Goal: Task Accomplishment & Management: Use online tool/utility

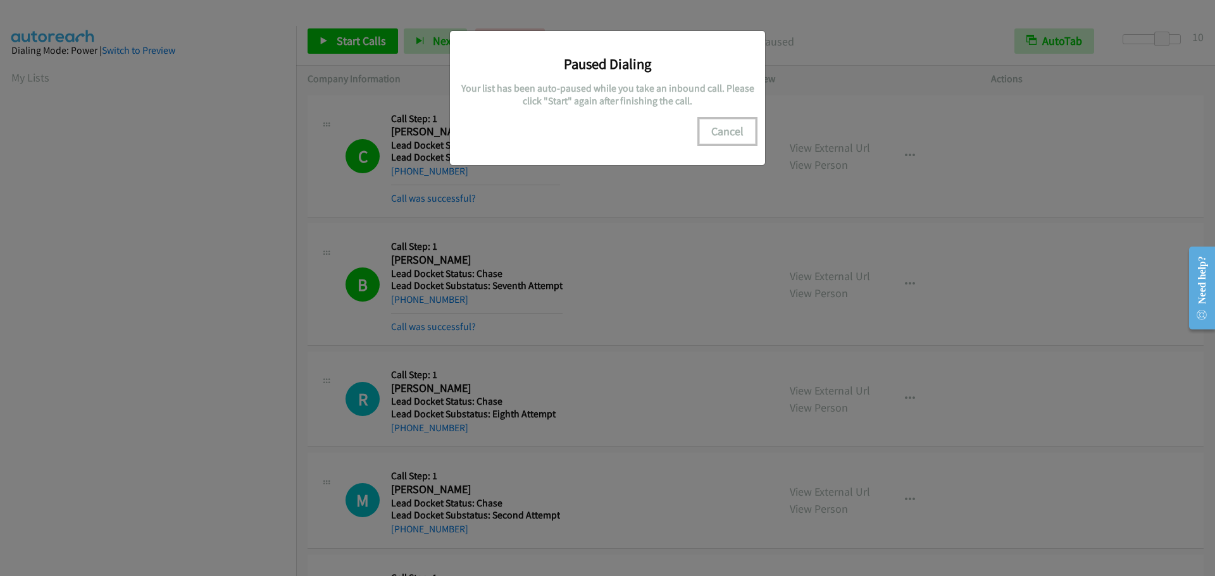
scroll to position [133, 0]
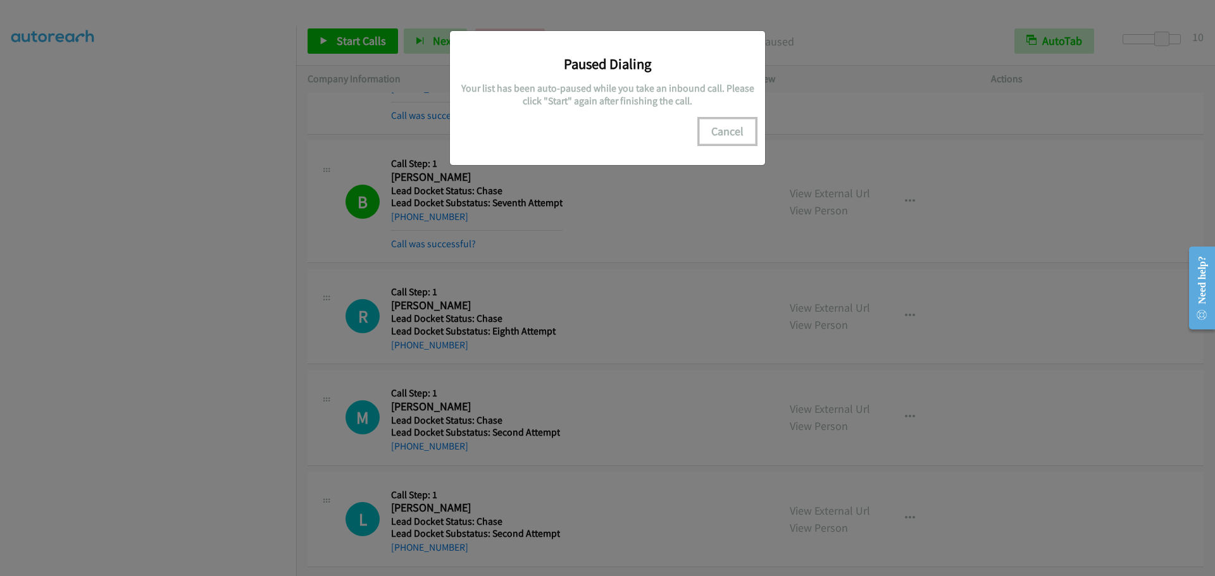
click at [731, 133] on button "Cancel" at bounding box center [727, 131] width 56 height 25
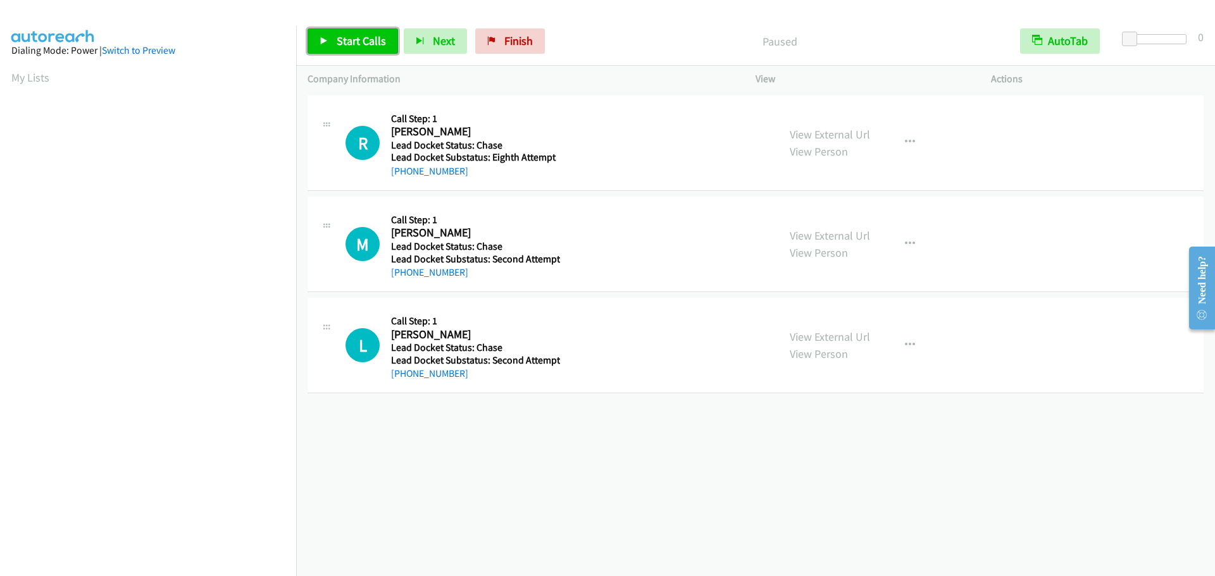
click at [352, 44] on span "Start Calls" at bounding box center [361, 41] width 49 height 15
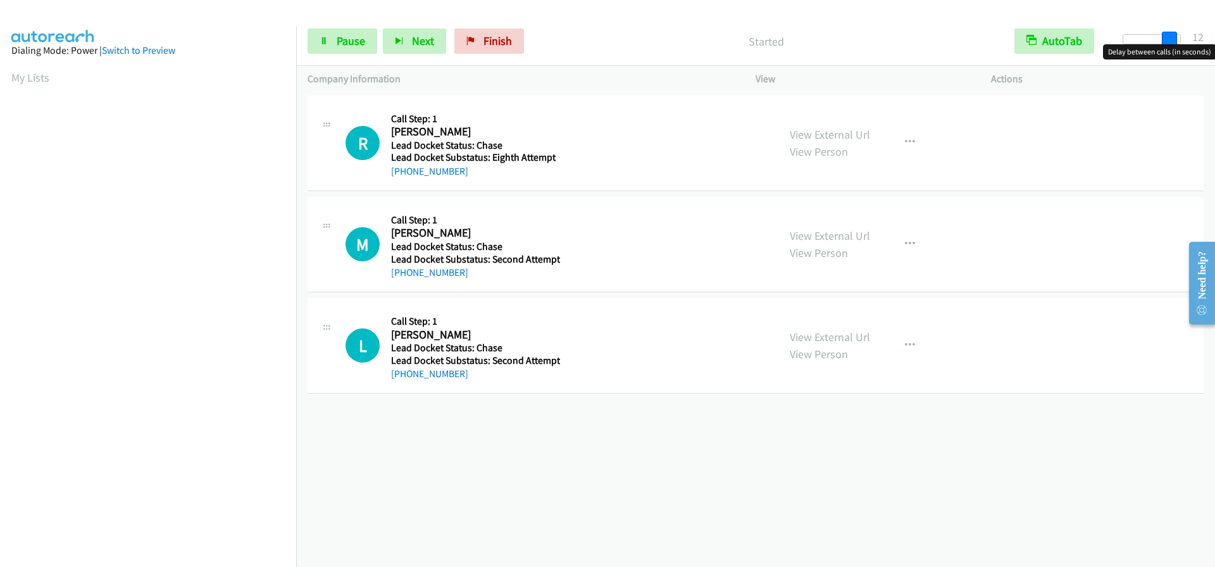
drag, startPoint x: 1126, startPoint y: 43, endPoint x: 1172, endPoint y: 43, distance: 46.2
click at [1172, 43] on span at bounding box center [1169, 39] width 15 height 15
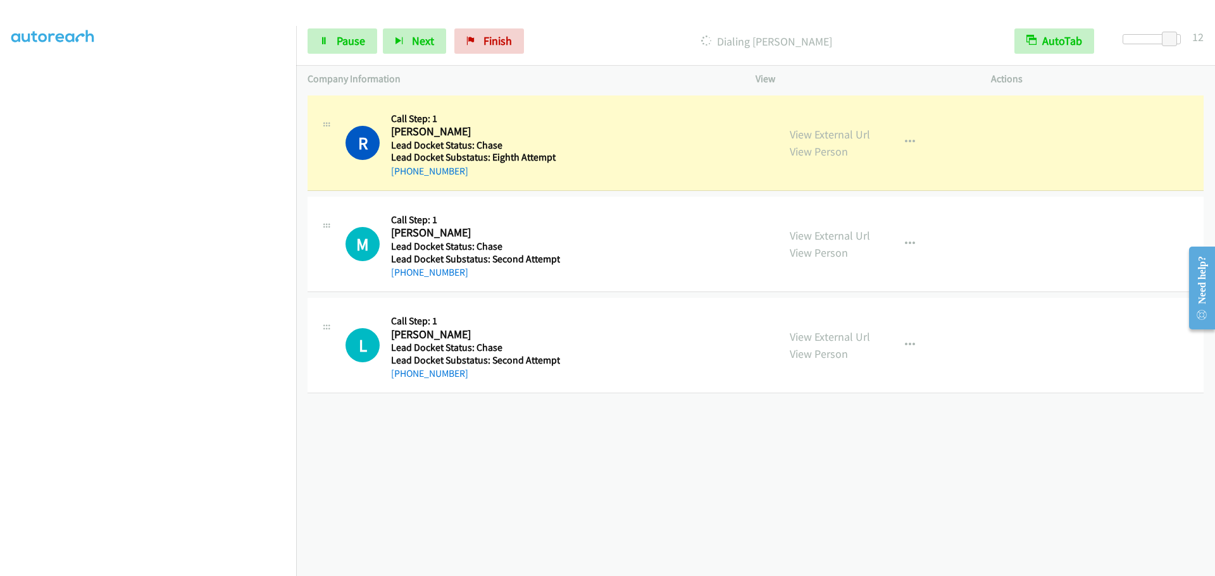
scroll to position [133, 0]
click at [413, 42] on span "Next" at bounding box center [423, 41] width 22 height 15
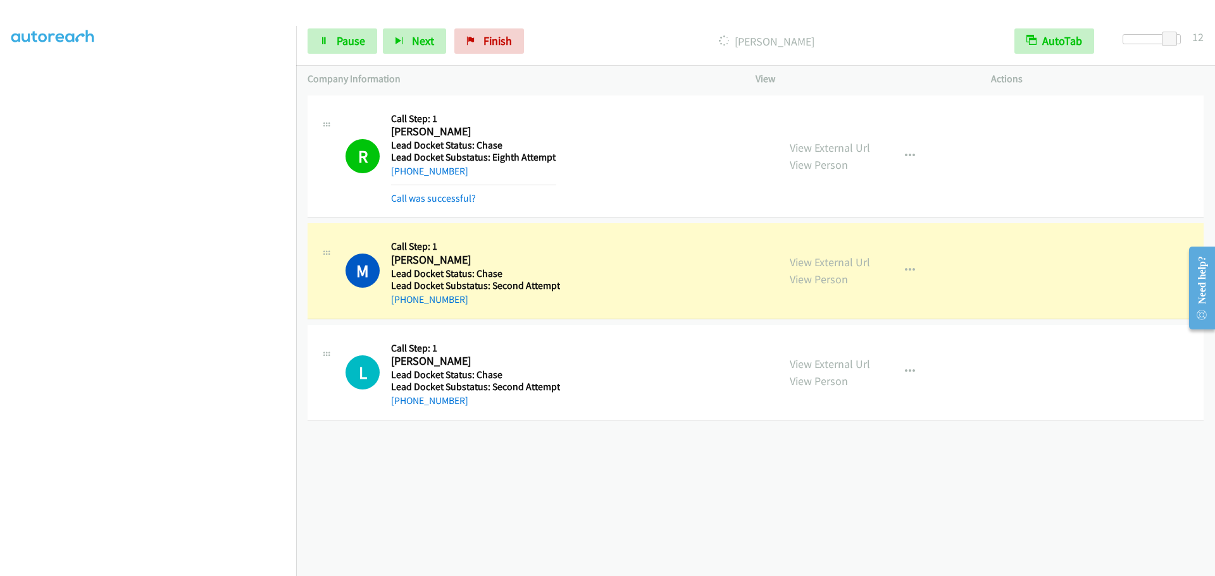
drag, startPoint x: 295, startPoint y: 175, endPoint x: 822, endPoint y: 527, distance: 633.6
click at [822, 527] on div "+1 415-964-1034 Call failed - Please reload the list and try again The Callbar …" at bounding box center [755, 334] width 919 height 484
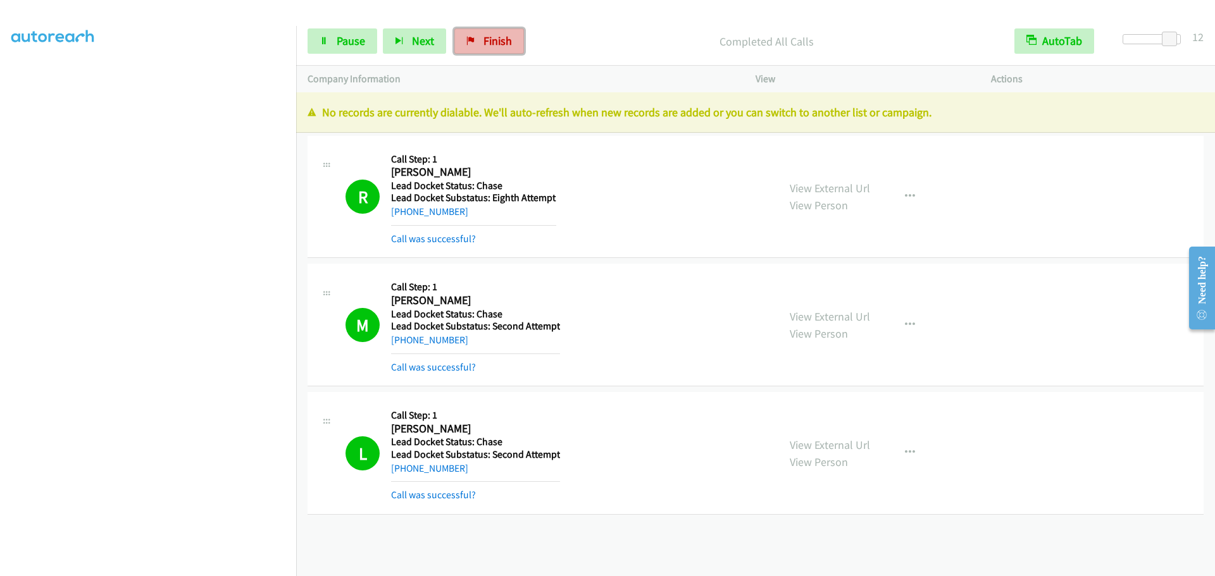
click at [490, 40] on span "Finish" at bounding box center [497, 41] width 28 height 15
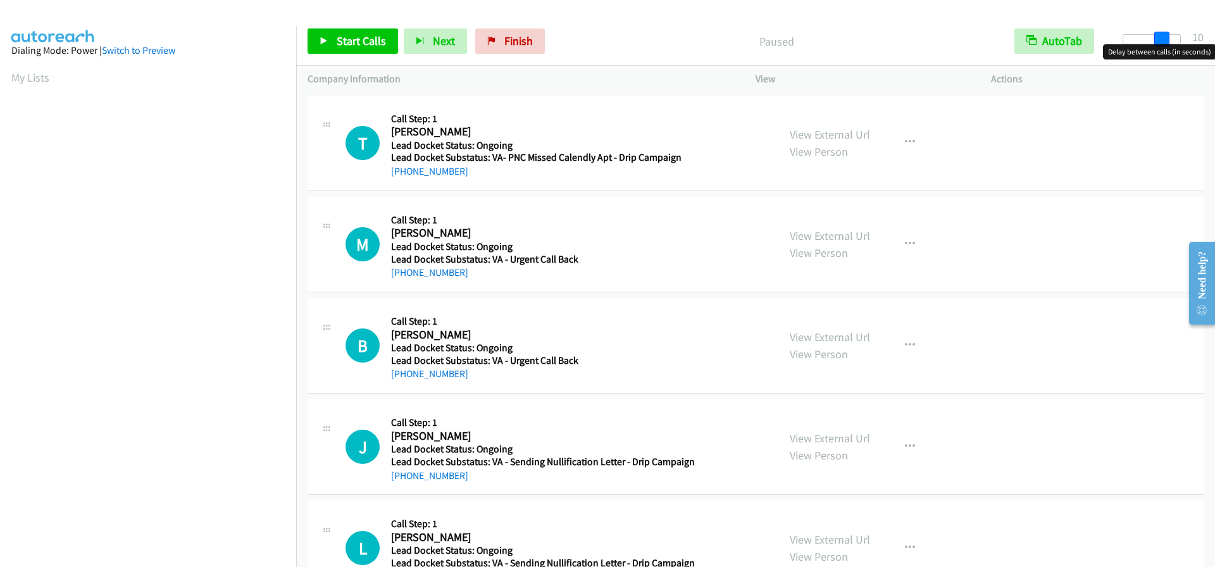
drag, startPoint x: 1126, startPoint y: 42, endPoint x: 1165, endPoint y: 46, distance: 38.8
click at [1165, 46] on body "Start Calls Pause Next Finish Paused AutoTab AutoTab 10 Company Information Inf…" at bounding box center [607, 30] width 1215 height 60
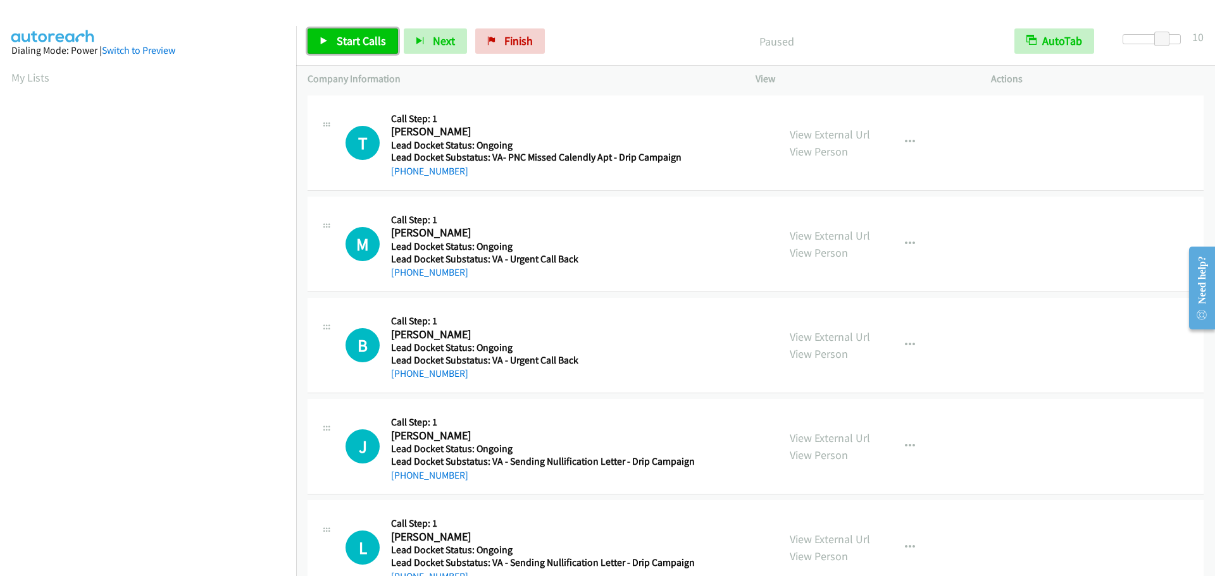
click at [335, 46] on link "Start Calls" at bounding box center [352, 40] width 90 height 25
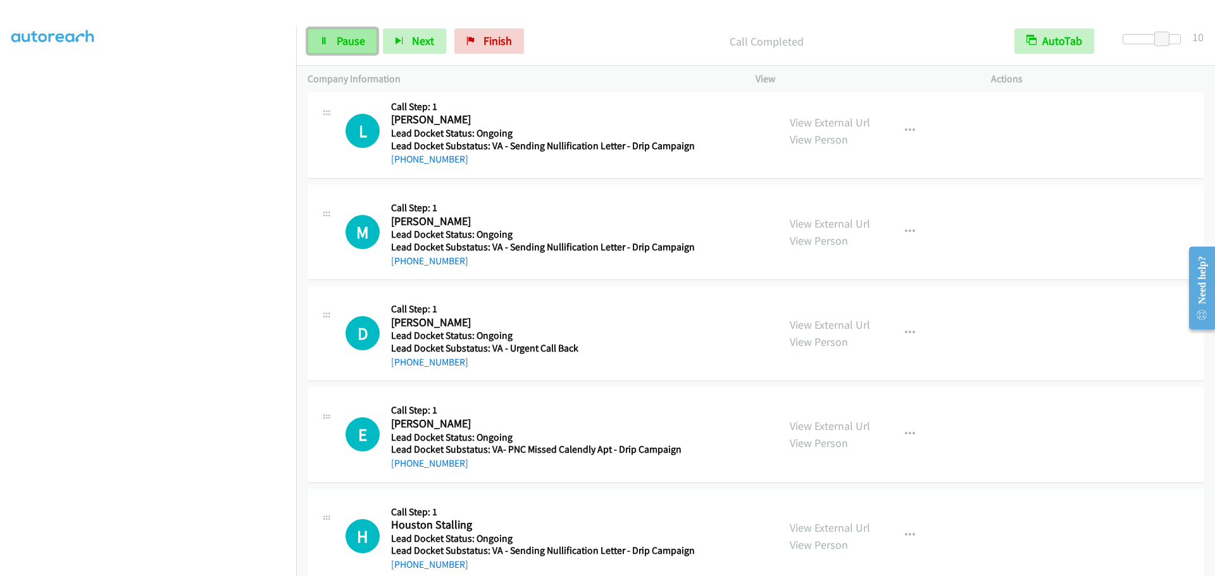
scroll to position [552, 0]
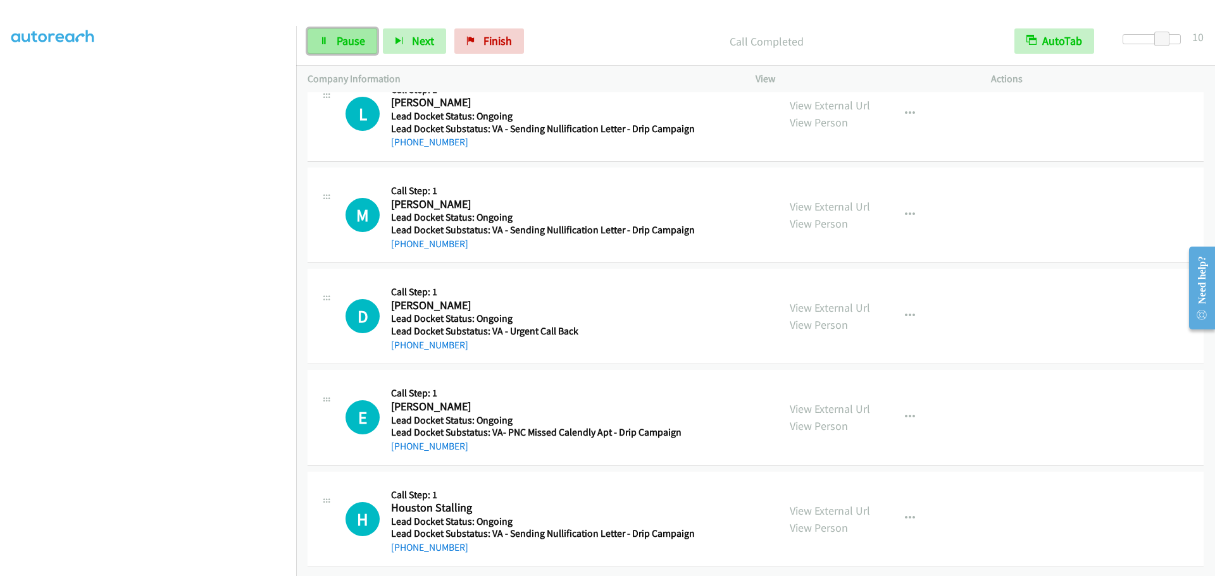
click at [346, 53] on link "Pause" at bounding box center [342, 40] width 70 height 25
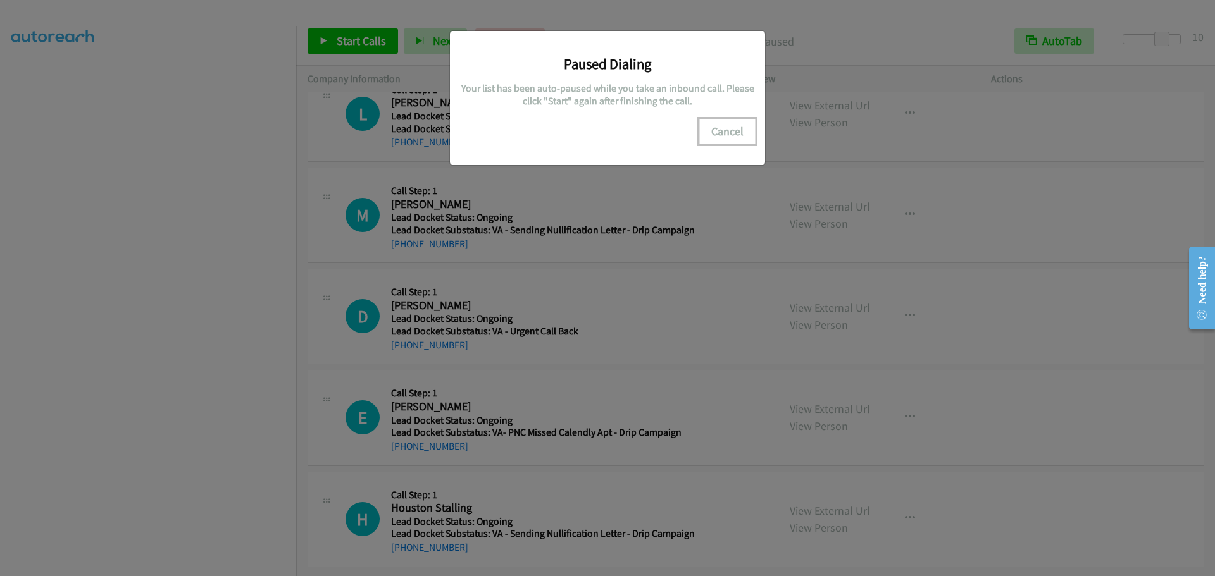
click at [722, 138] on button "Cancel" at bounding box center [727, 131] width 56 height 25
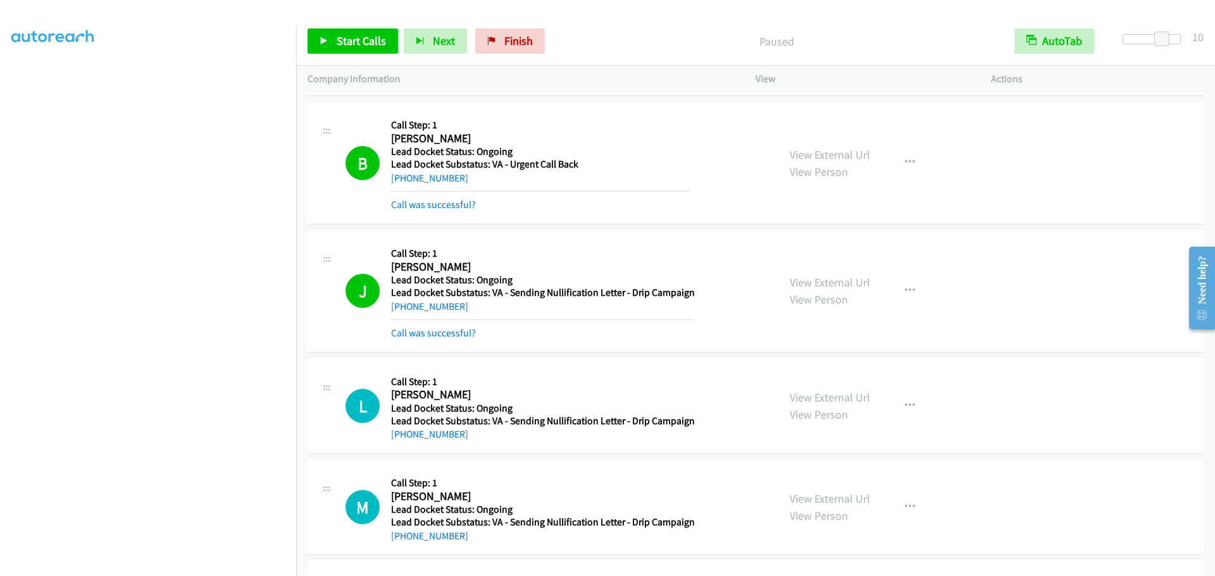
scroll to position [235, 0]
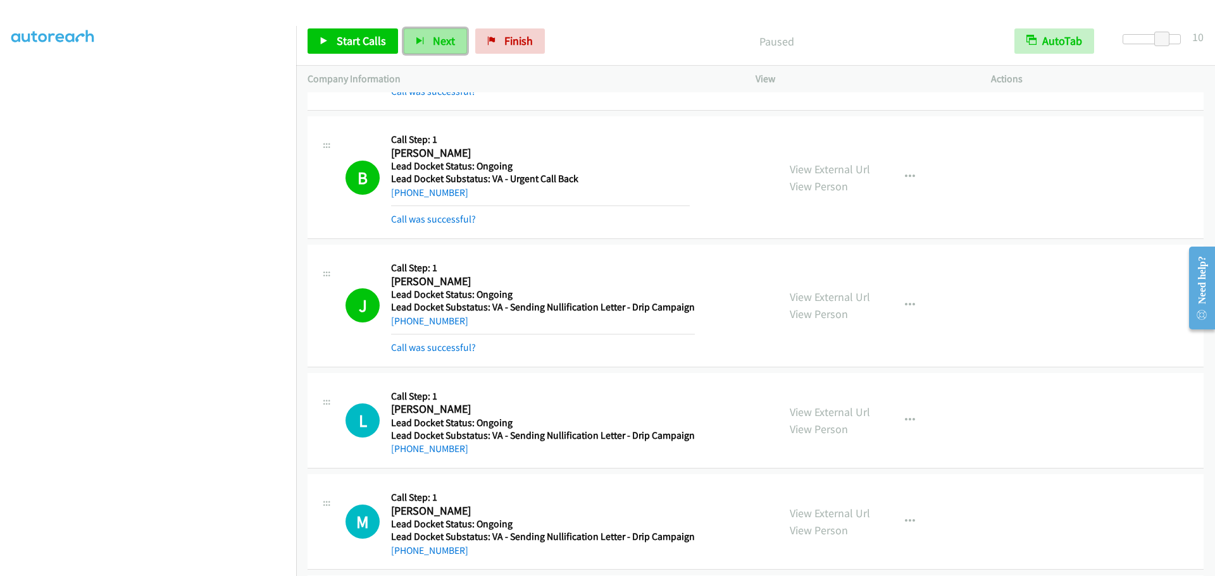
click at [427, 40] on button "Next" at bounding box center [435, 40] width 63 height 25
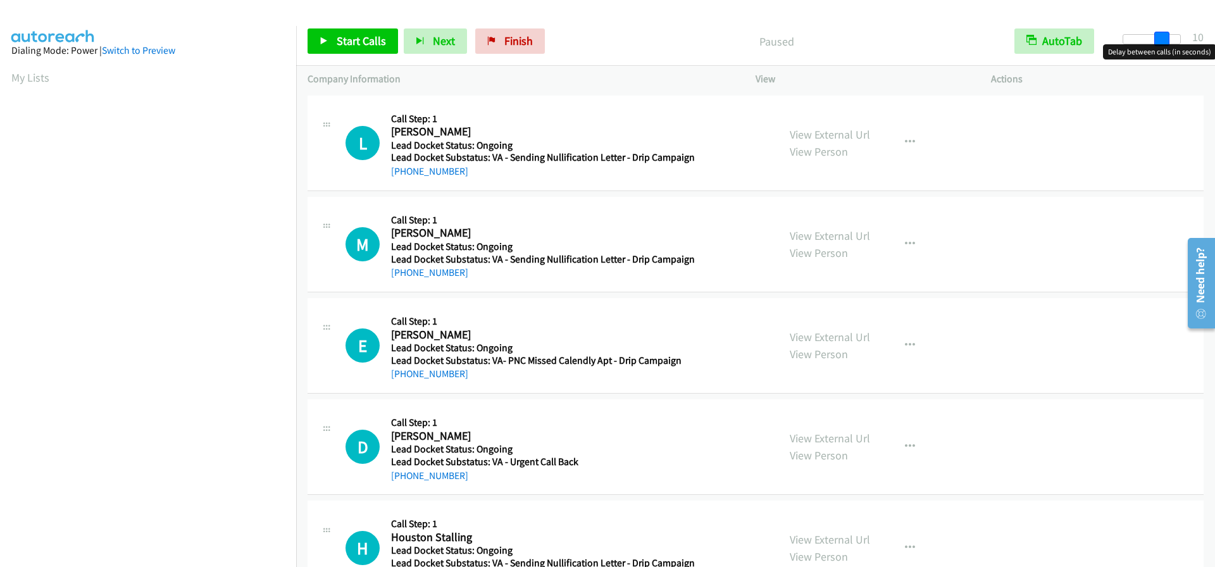
drag, startPoint x: 1132, startPoint y: 36, endPoint x: 1170, endPoint y: 58, distance: 43.1
click at [1170, 58] on body "Start Calls Pause Next Finish Paused AutoTab AutoTab 10 Company Information Inf…" at bounding box center [607, 30] width 1215 height 60
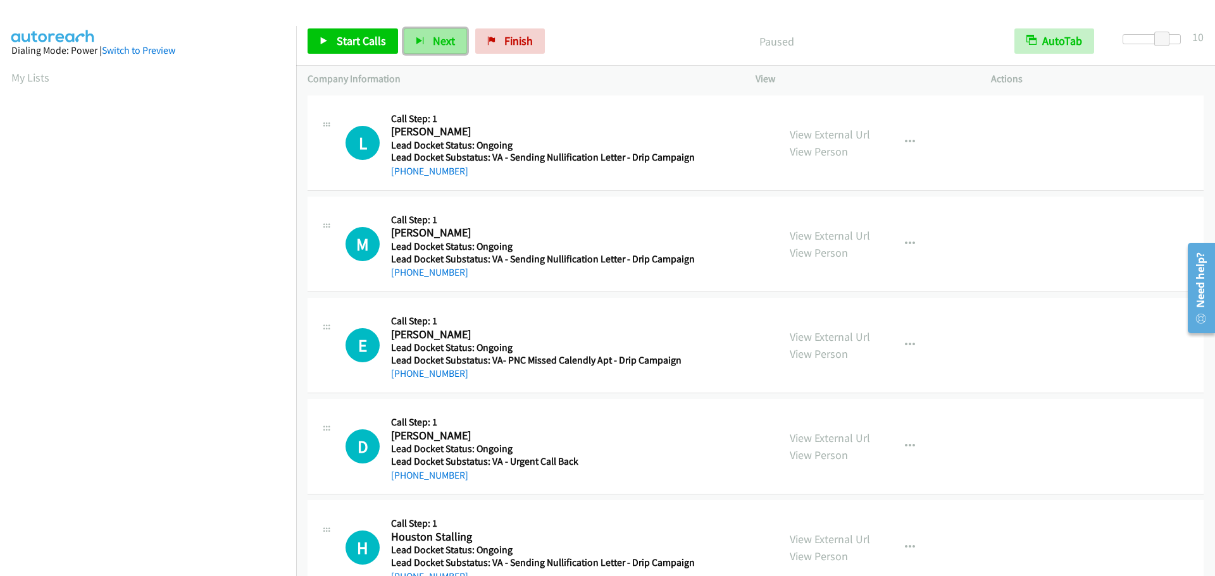
click at [421, 44] on icon "button" at bounding box center [420, 41] width 9 height 9
click at [357, 46] on span "Start Calls" at bounding box center [361, 41] width 49 height 15
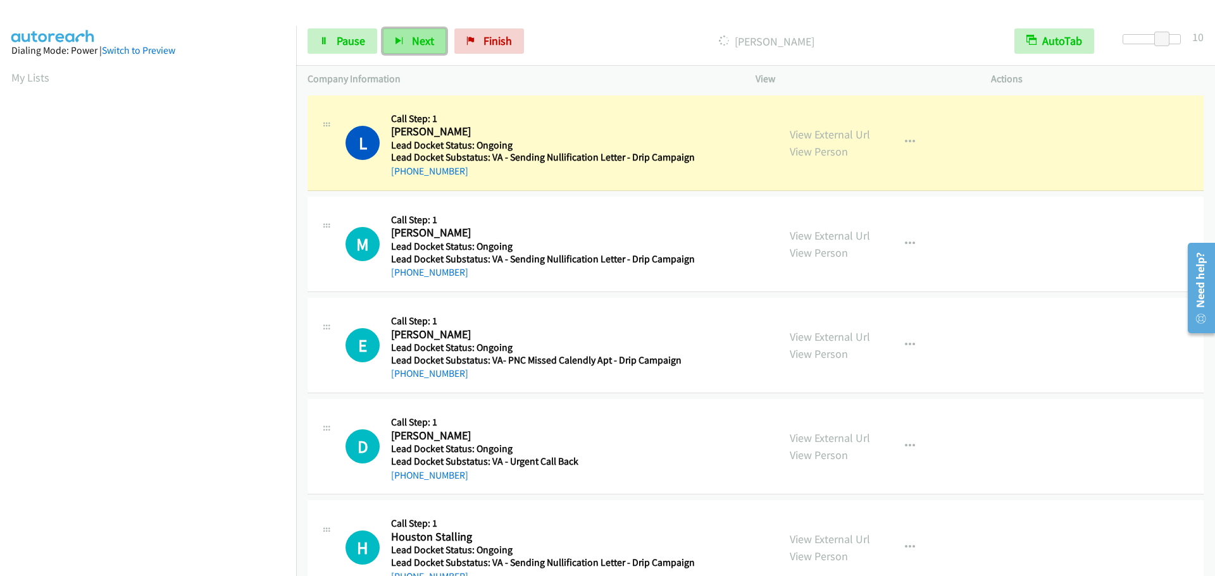
click at [418, 35] on span "Next" at bounding box center [423, 41] width 22 height 15
click at [399, 40] on icon "button" at bounding box center [399, 41] width 9 height 9
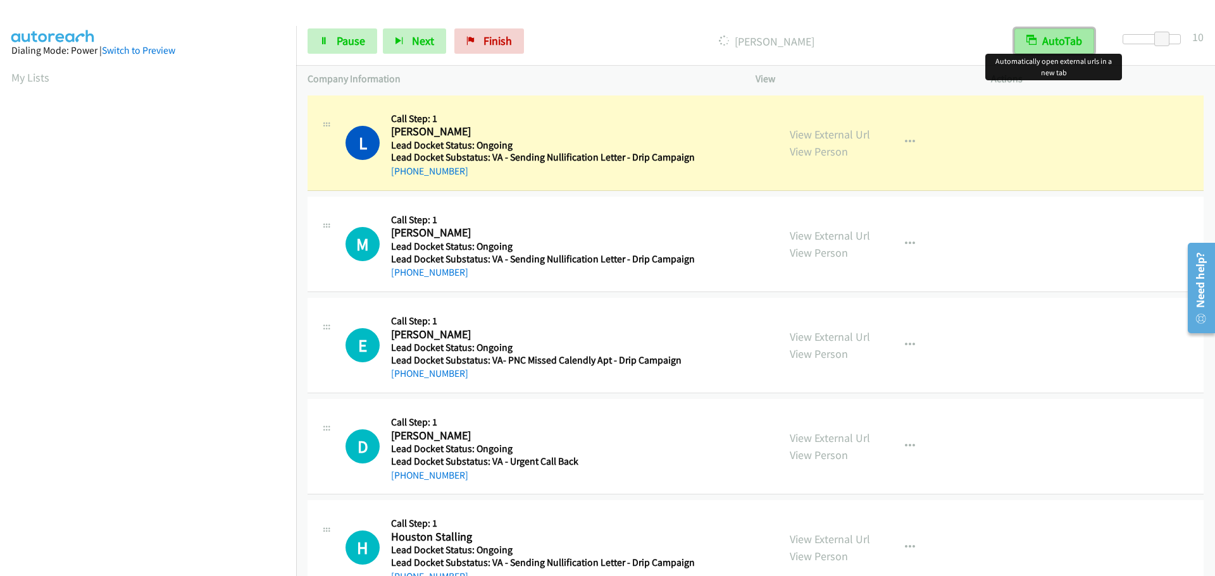
click at [1046, 42] on button "AutoTab" at bounding box center [1054, 40] width 80 height 25
click at [1048, 40] on button "AutoTab" at bounding box center [1054, 40] width 78 height 25
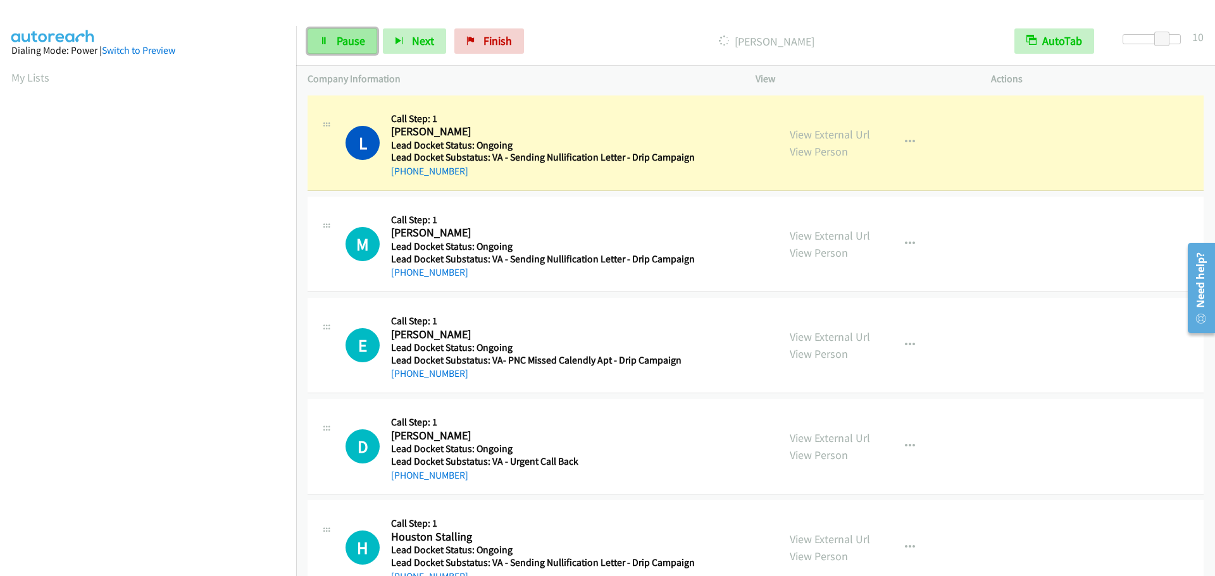
click at [350, 42] on span "Pause" at bounding box center [351, 41] width 28 height 15
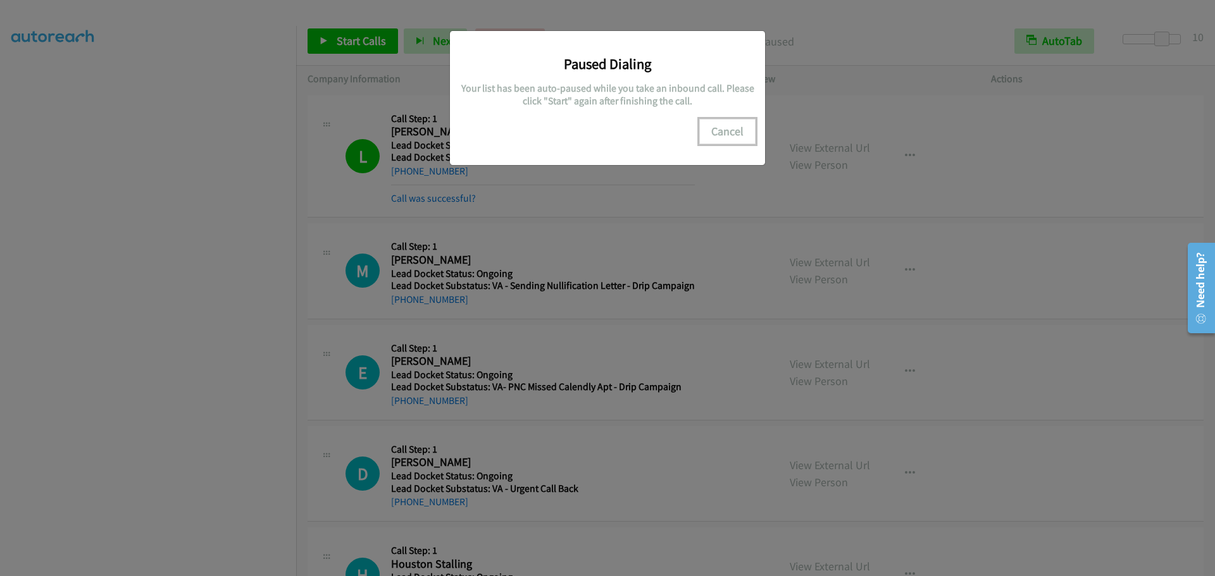
click at [724, 133] on button "Cancel" at bounding box center [727, 131] width 56 height 25
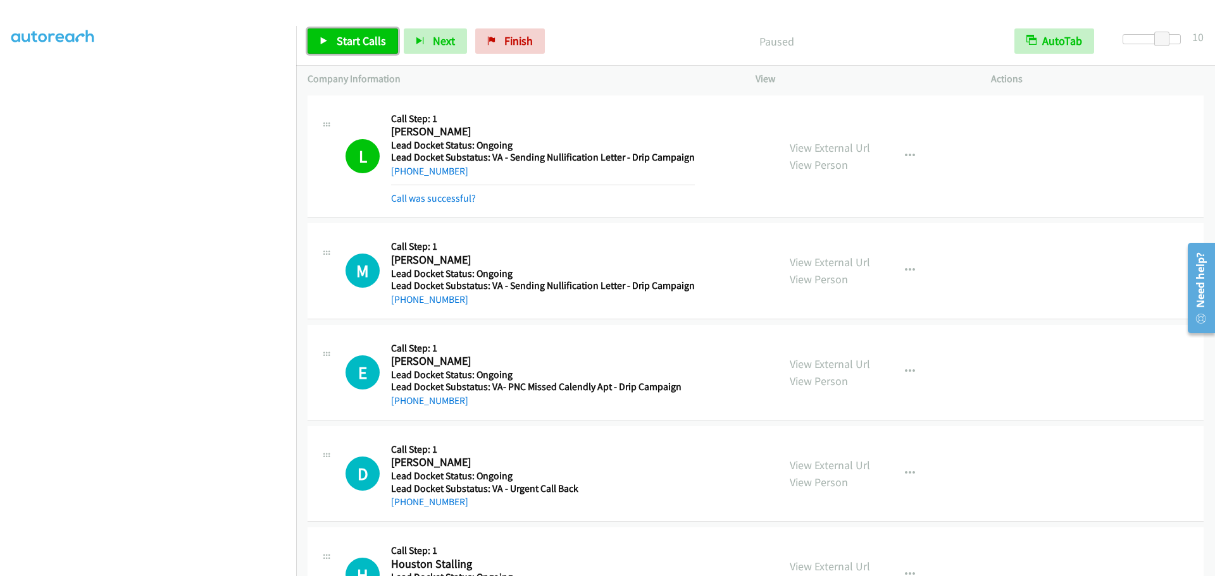
click at [320, 49] on link "Start Calls" at bounding box center [352, 40] width 90 height 25
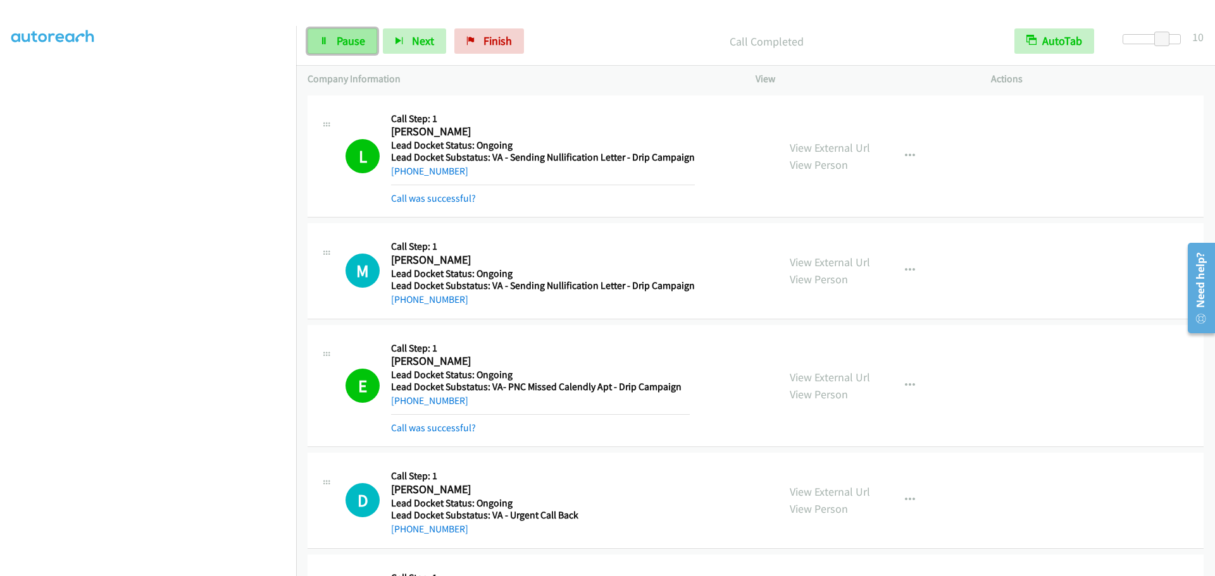
click at [330, 46] on link "Pause" at bounding box center [342, 40] width 70 height 25
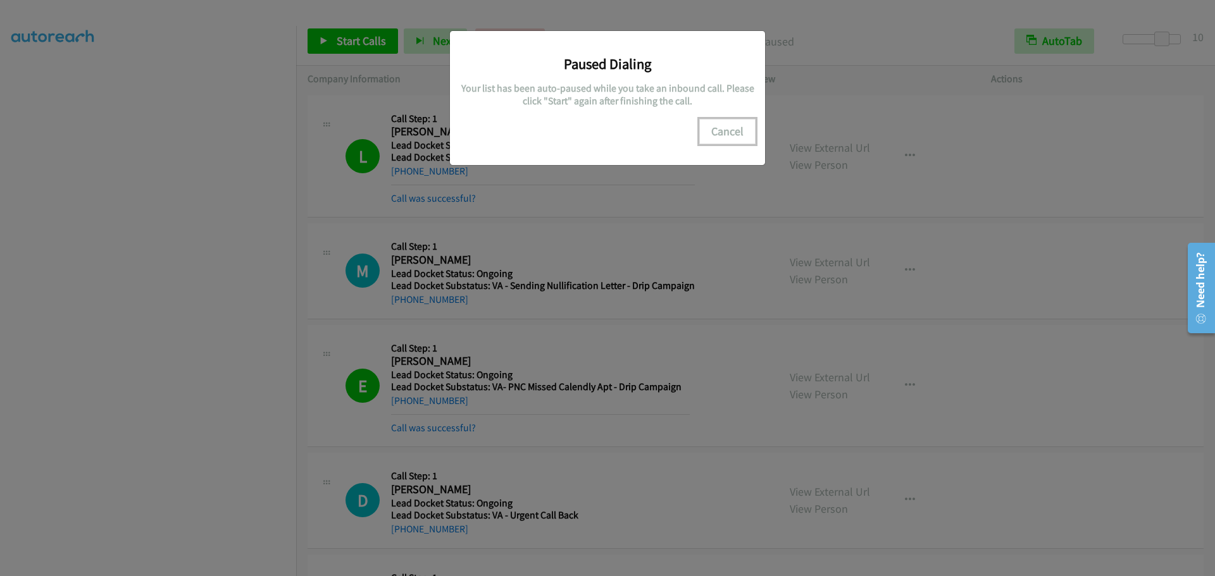
click at [731, 137] on button "Cancel" at bounding box center [727, 131] width 56 height 25
click at [733, 125] on button "Cancel" at bounding box center [727, 131] width 56 height 25
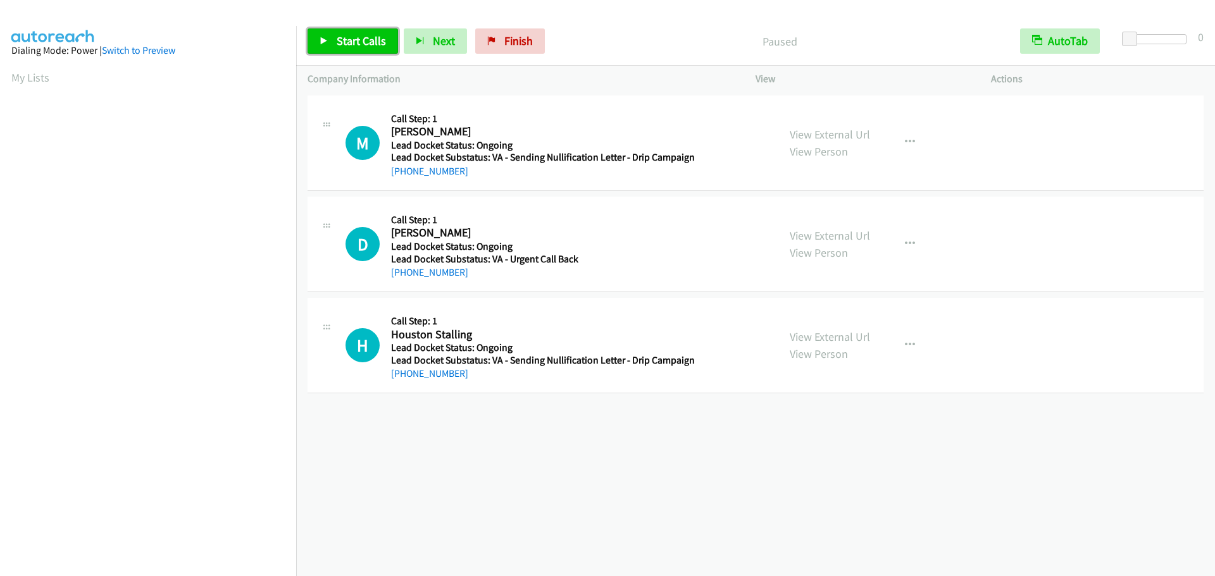
click at [367, 41] on span "Start Calls" at bounding box center [361, 41] width 49 height 15
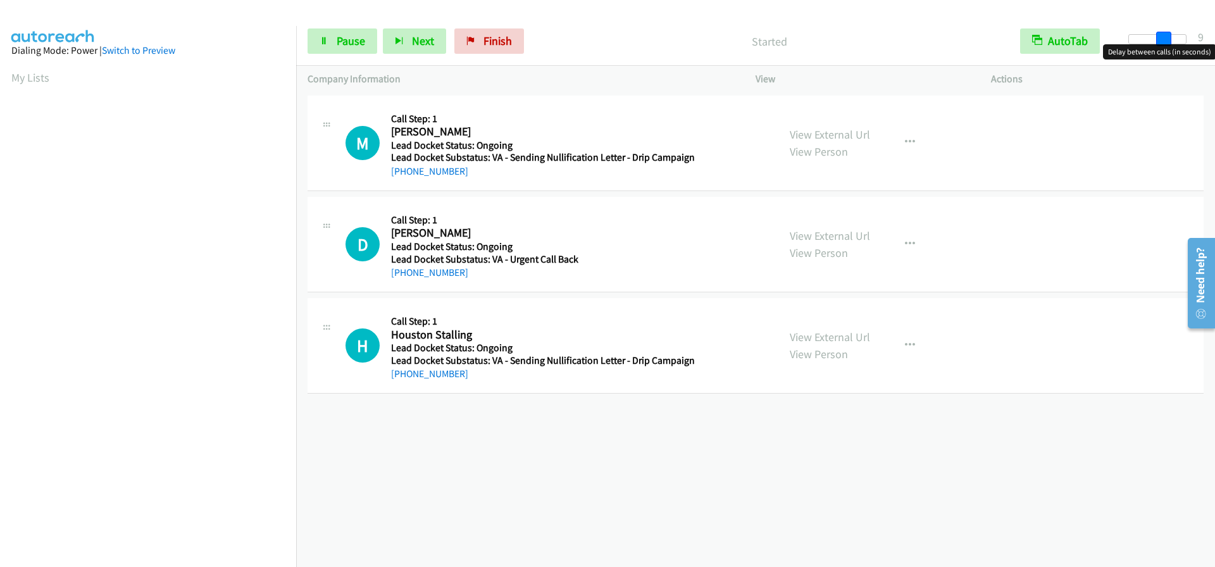
drag, startPoint x: 1131, startPoint y: 40, endPoint x: 1166, endPoint y: 46, distance: 35.4
click at [1166, 46] on body "Start Calls Pause Next Finish Started AutoTab AutoTab 9 Company Information Inf…" at bounding box center [607, 30] width 1215 height 60
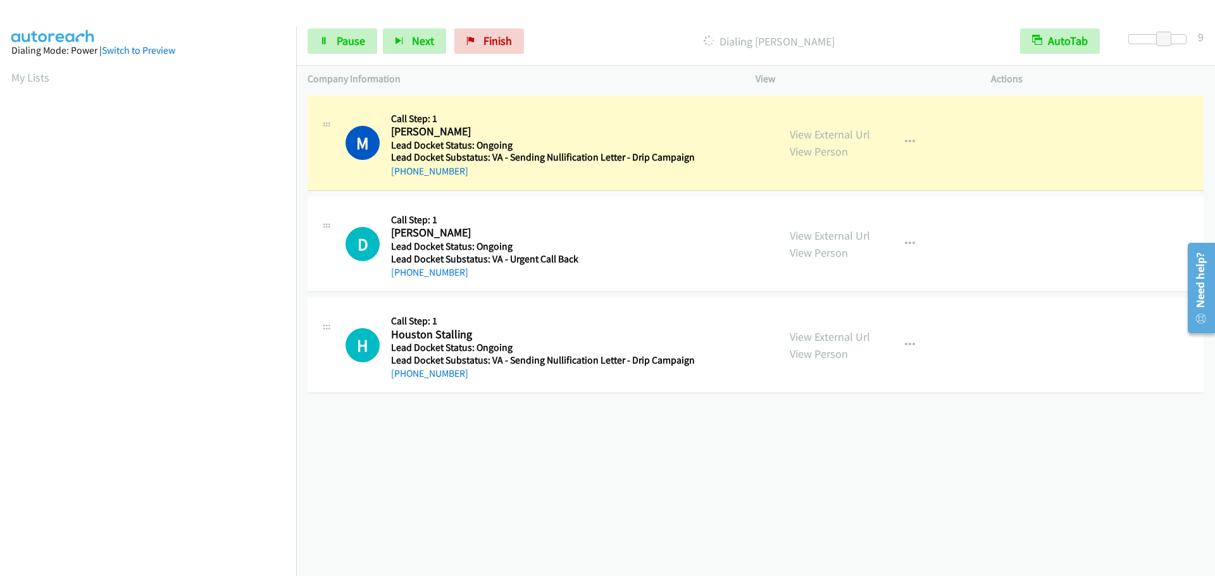
scroll to position [133, 0]
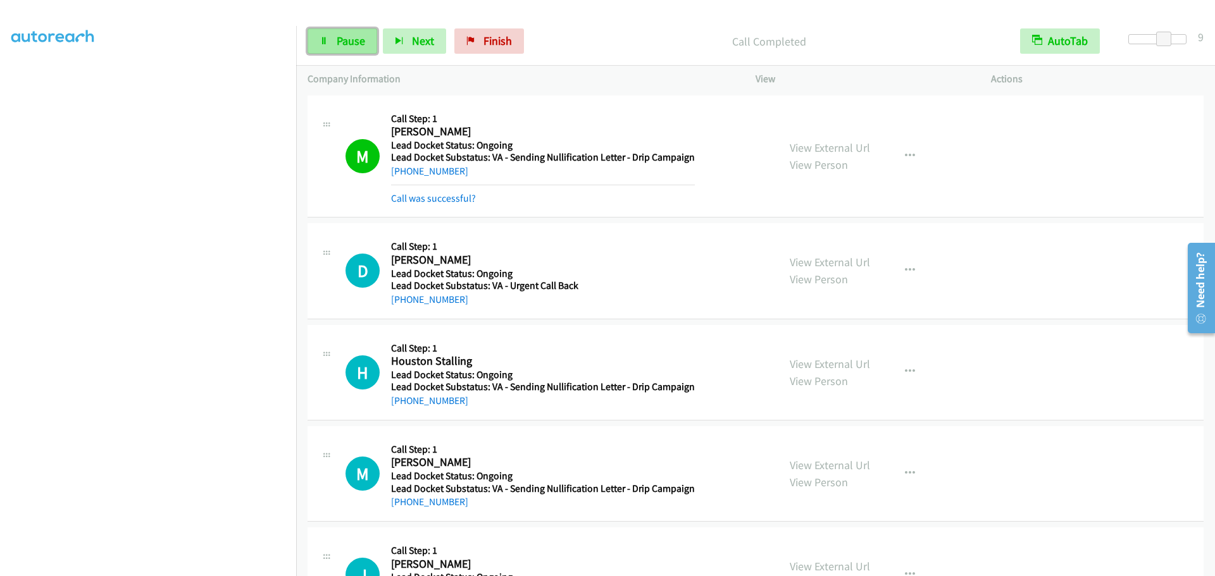
click at [338, 44] on span "Pause" at bounding box center [351, 41] width 28 height 15
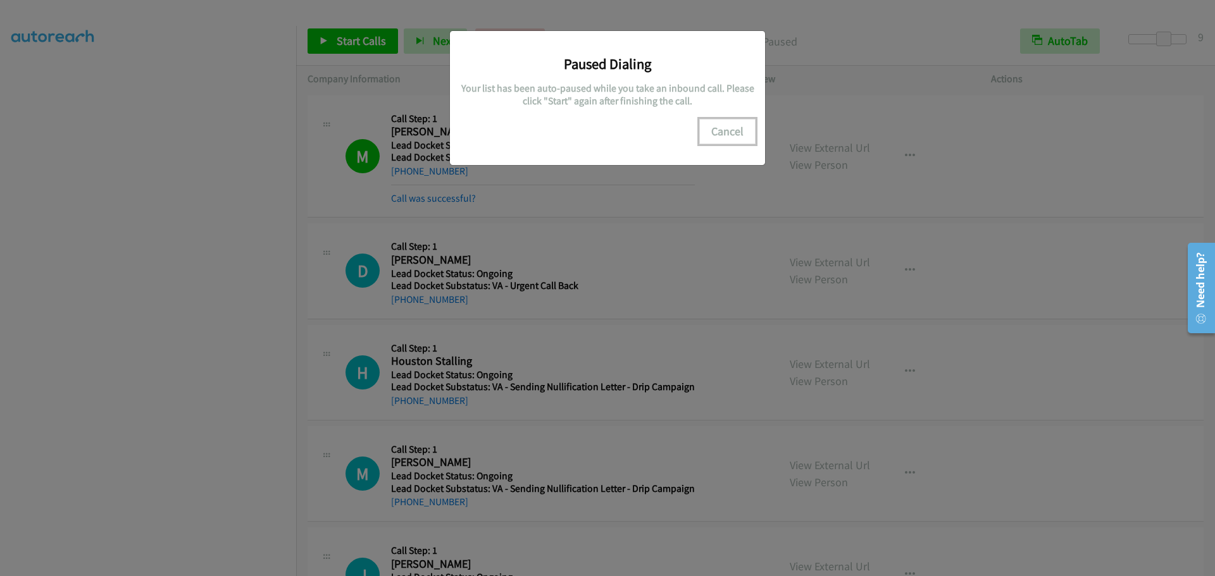
click at [735, 135] on button "Cancel" at bounding box center [727, 131] width 56 height 25
click at [713, 133] on button "Cancel" at bounding box center [727, 131] width 56 height 25
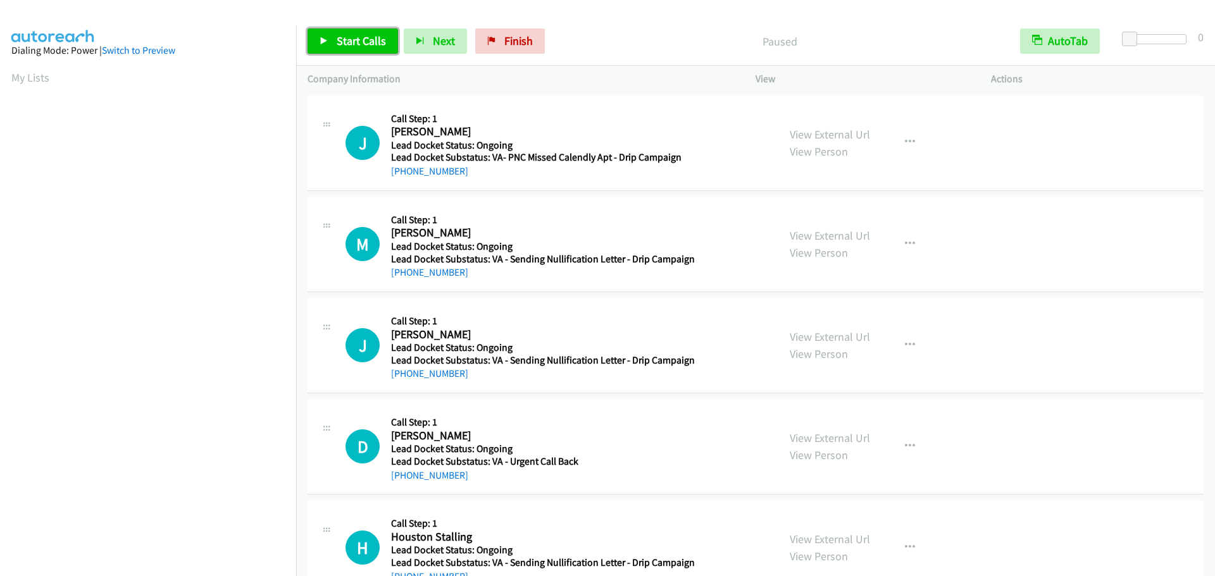
click at [342, 42] on span "Start Calls" at bounding box center [361, 41] width 49 height 15
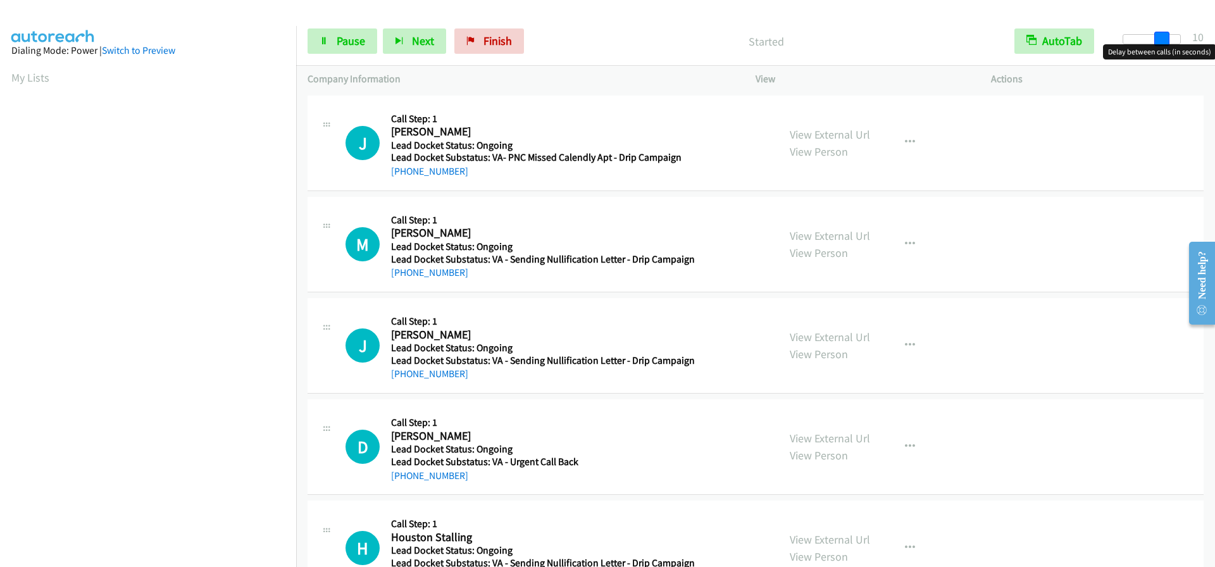
drag, startPoint x: 1134, startPoint y: 37, endPoint x: 1173, endPoint y: 43, distance: 39.1
click at [1173, 43] on div at bounding box center [1151, 39] width 58 height 10
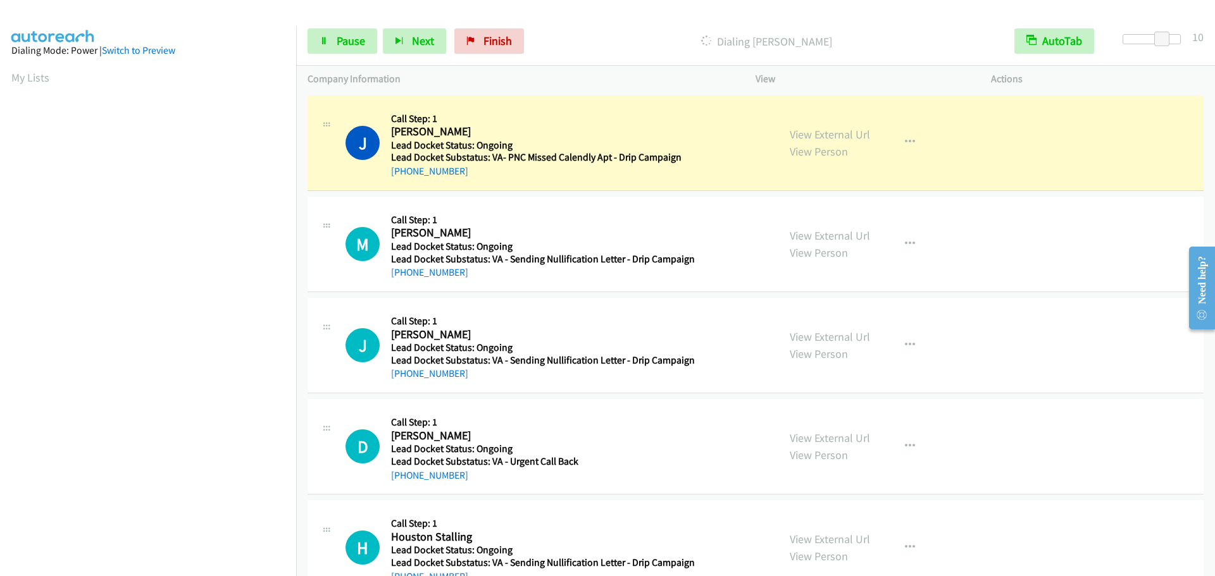
scroll to position [133, 0]
